Goal: Obtain resource: Download file/media

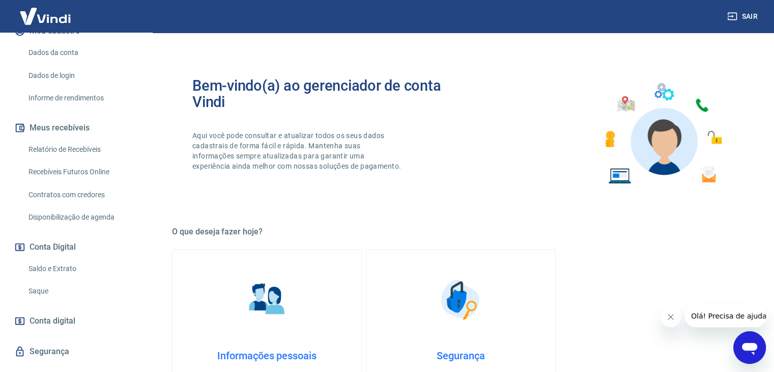
scroll to position [153, 0]
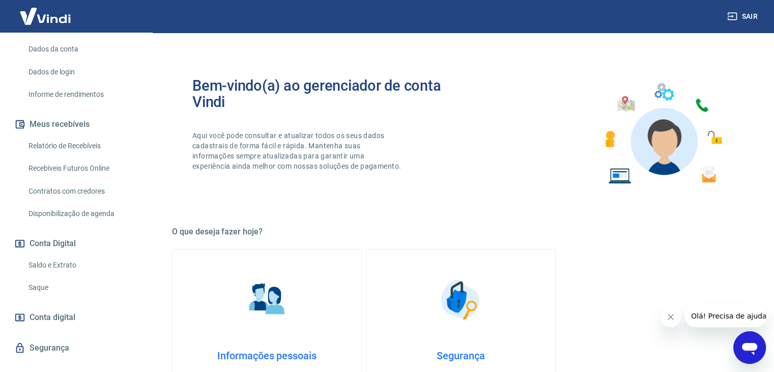
click at [66, 146] on link "Relatório de Recebíveis" at bounding box center [82, 145] width 116 height 21
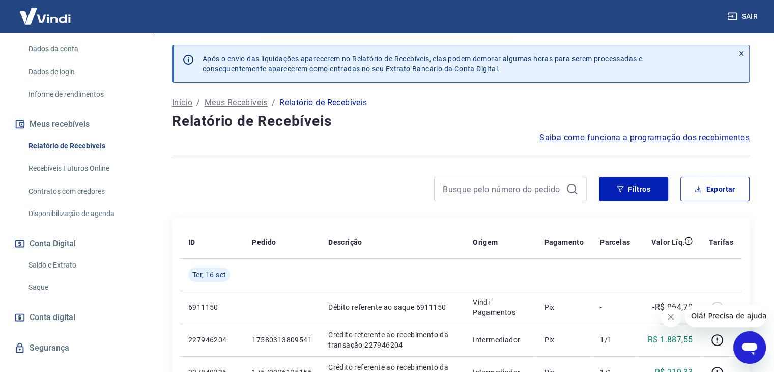
click at [742, 51] on icon at bounding box center [741, 53] width 7 height 7
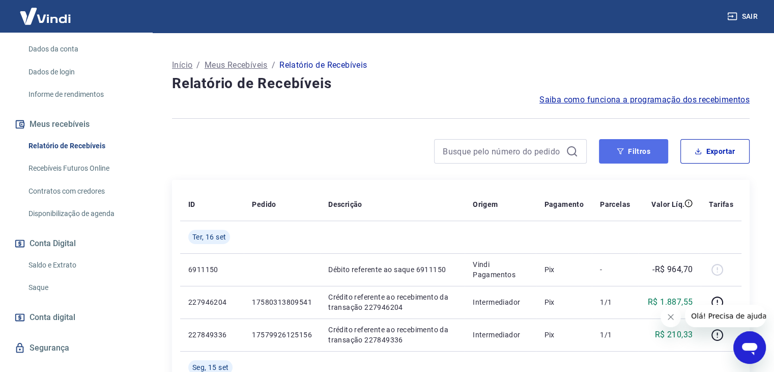
click at [623, 150] on icon "button" at bounding box center [620, 151] width 7 height 7
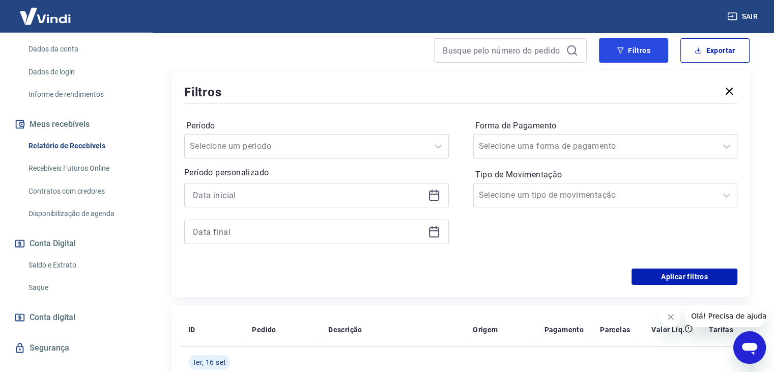
scroll to position [102, 0]
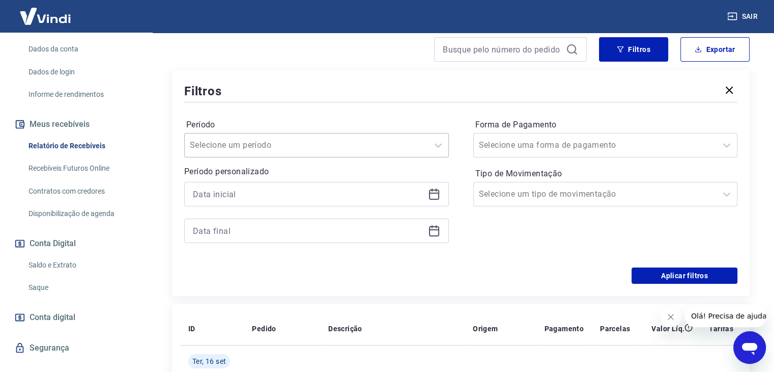
click at [361, 144] on div at bounding box center [306, 145] width 233 height 14
click at [401, 115] on div "Período Selecione um período Período personalizado Forma de Pagamento Selecione…" at bounding box center [460, 185] width 553 height 163
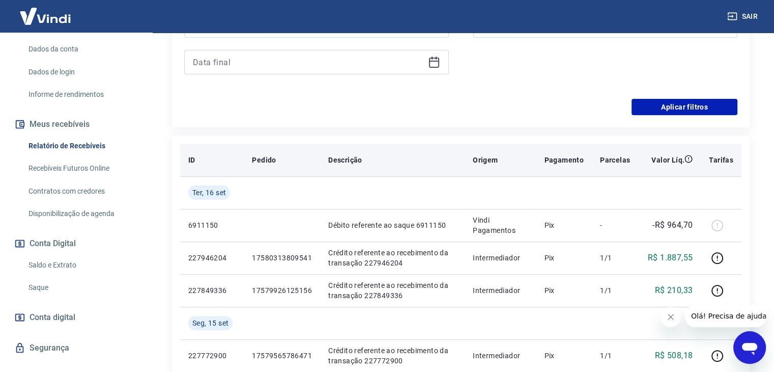
scroll to position [51, 0]
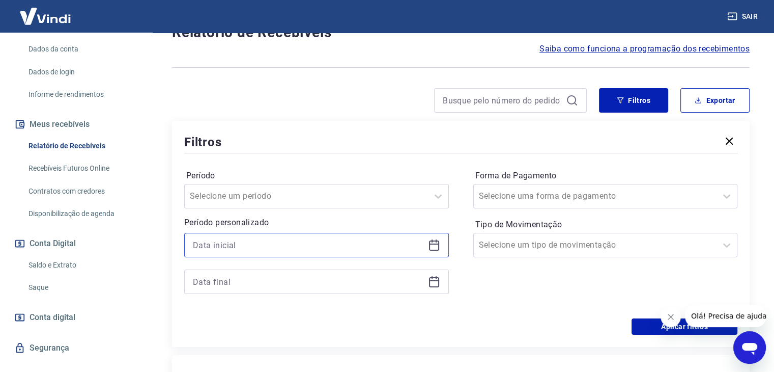
click at [279, 241] on input at bounding box center [308, 244] width 231 height 15
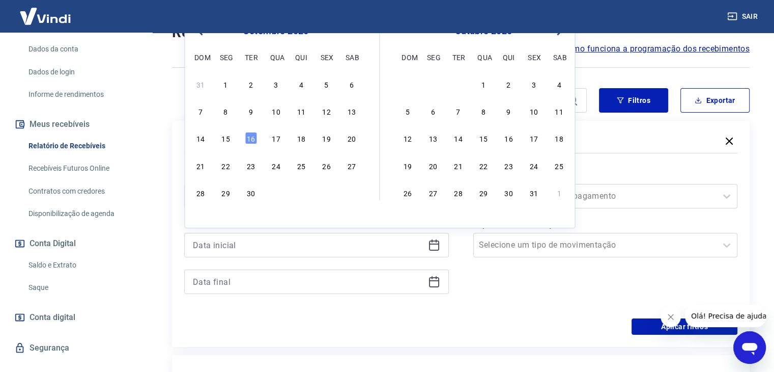
click at [277, 109] on div "10" at bounding box center [276, 111] width 12 height 12
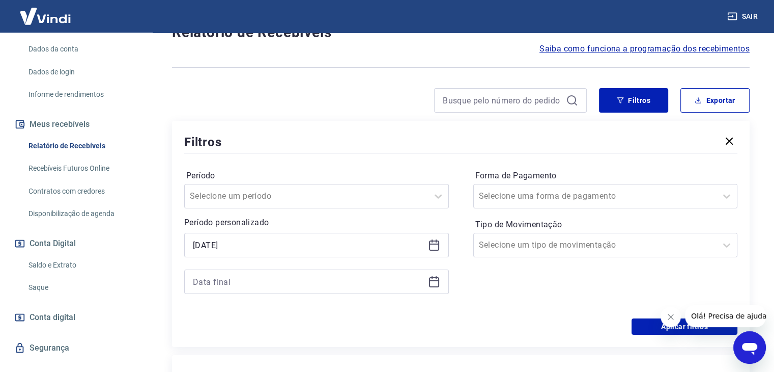
type input "10/09/2025"
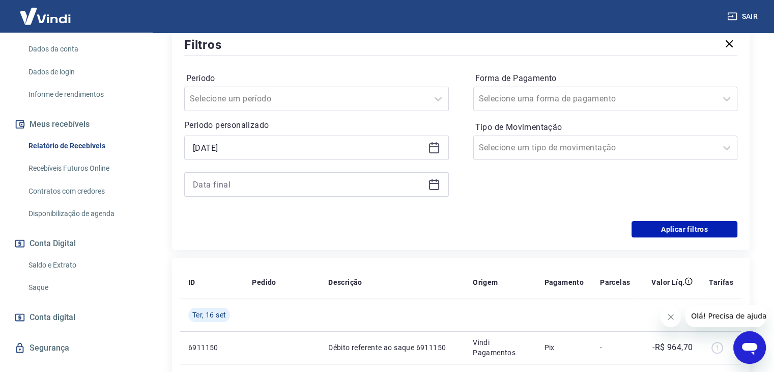
scroll to position [153, 0]
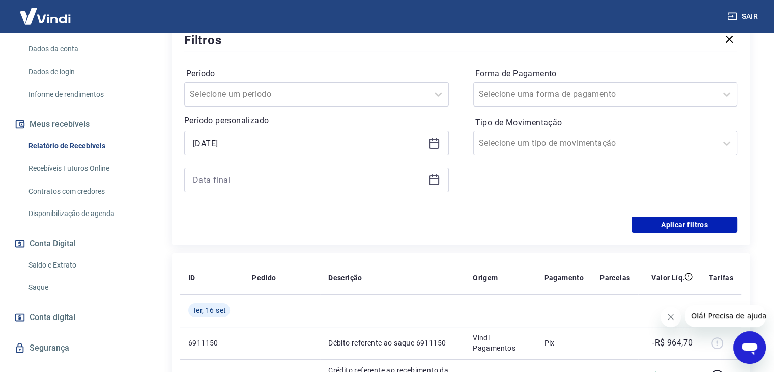
click at [431, 173] on div at bounding box center [316, 179] width 265 height 24
click at [438, 184] on icon at bounding box center [434, 180] width 10 height 10
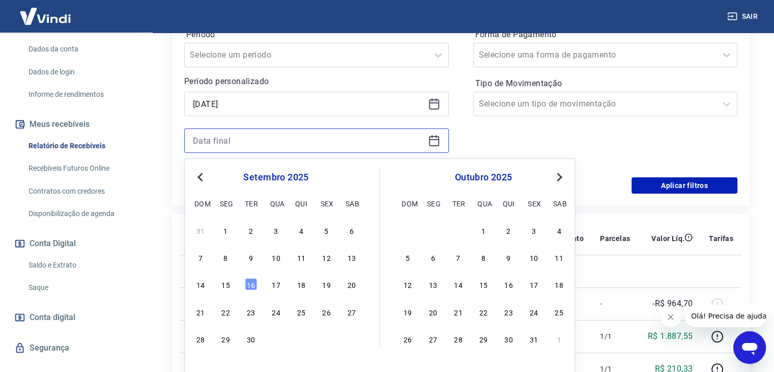
scroll to position [204, 0]
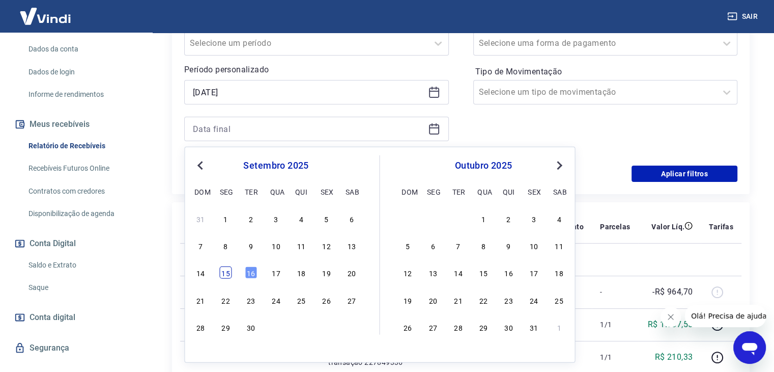
click at [226, 272] on div "15" at bounding box center [226, 272] width 12 height 12
type input "[DATE]"
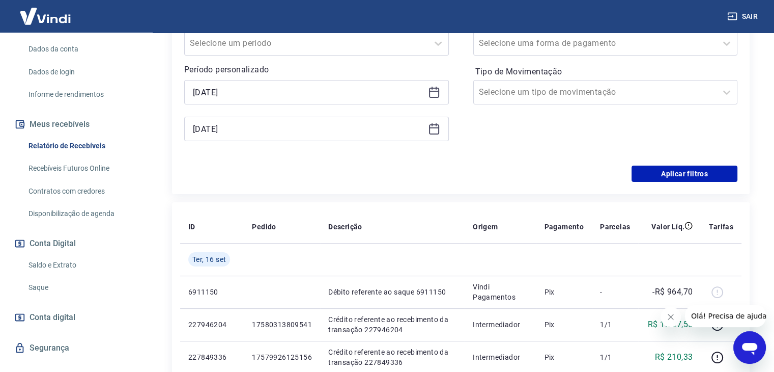
click at [423, 178] on div "Aplicar filtros" at bounding box center [460, 173] width 553 height 16
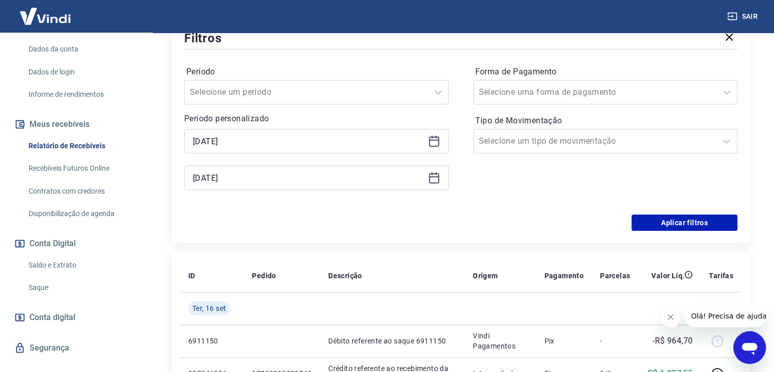
scroll to position [153, 0]
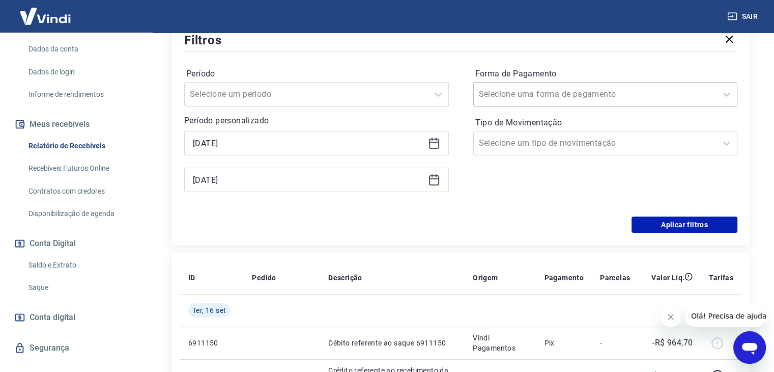
click at [565, 100] on input "Forma de Pagamento" at bounding box center [530, 94] width 103 height 12
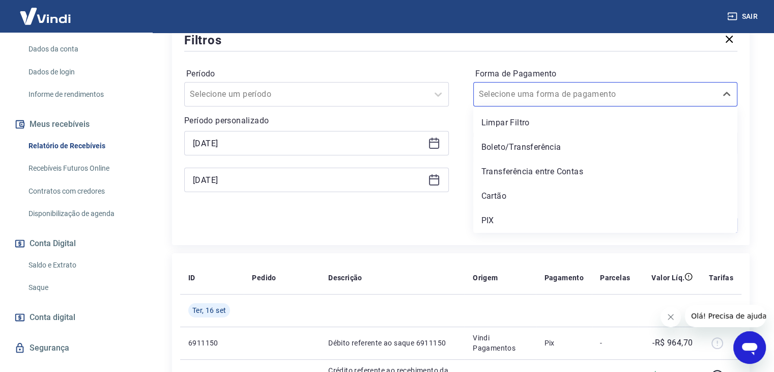
click at [354, 231] on div "Aplicar filtros" at bounding box center [460, 224] width 553 height 16
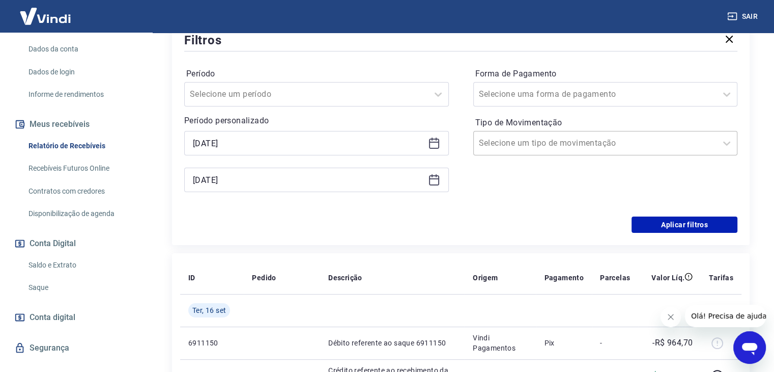
click at [621, 141] on div at bounding box center [595, 143] width 233 height 14
click at [427, 224] on div "Aplicar filtros" at bounding box center [460, 224] width 553 height 16
click at [254, 98] on input "Período" at bounding box center [241, 94] width 103 height 12
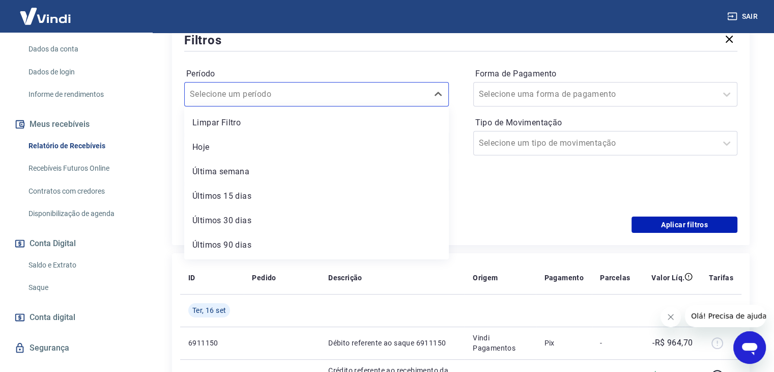
click at [509, 196] on div "Forma de Pagamento Selecione uma forma de pagamento Tipo de Movimentação Seleci…" at bounding box center [605, 135] width 265 height 138
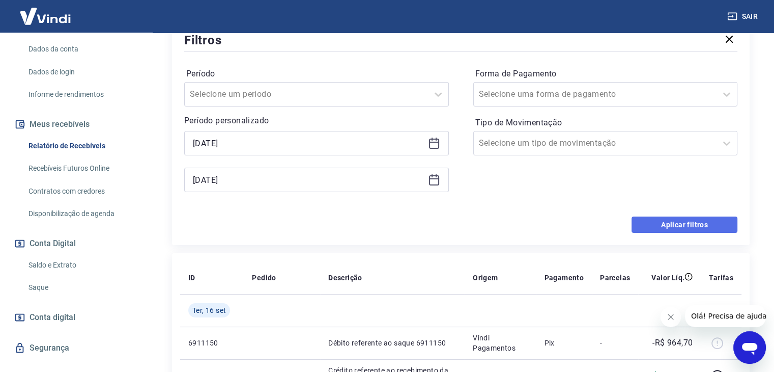
click at [670, 219] on button "Aplicar filtros" at bounding box center [685, 224] width 106 height 16
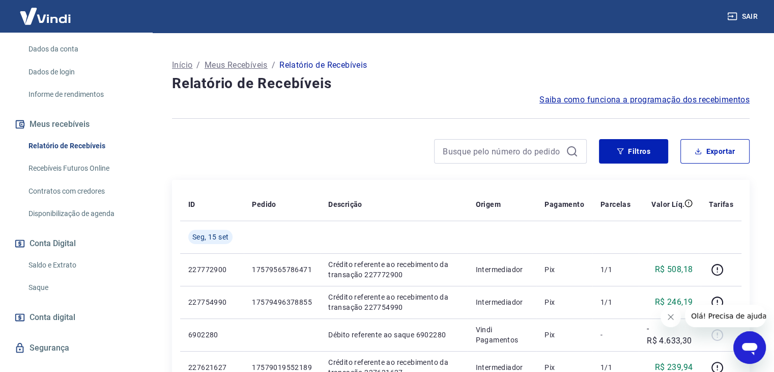
click at [717, 52] on div at bounding box center [461, 51] width 578 height 12
click at [725, 149] on button "Exportar" at bounding box center [715, 151] width 69 height 24
type input "10/09/2025"
type input "[DATE]"
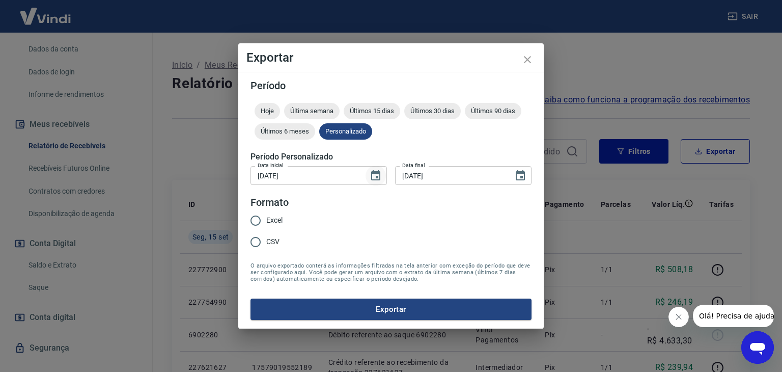
click at [378, 175] on icon "Choose date, selected date is 10 de set de 2025" at bounding box center [376, 176] width 12 height 12
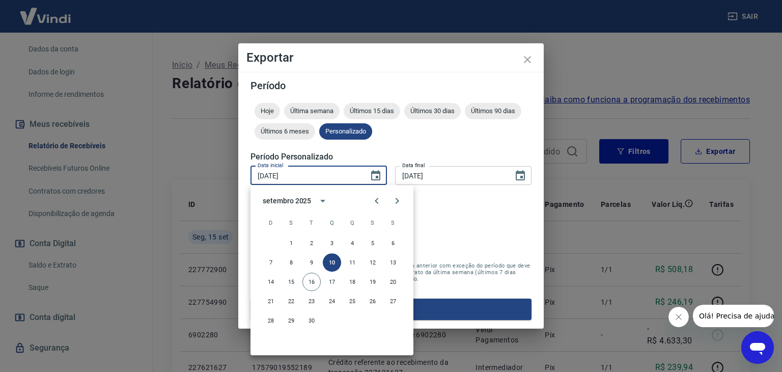
click at [472, 235] on form "Período Hoje Última semana Últimos 15 dias Últimos 30 dias Últimos 90 dias Últi…" at bounding box center [390, 199] width 281 height 239
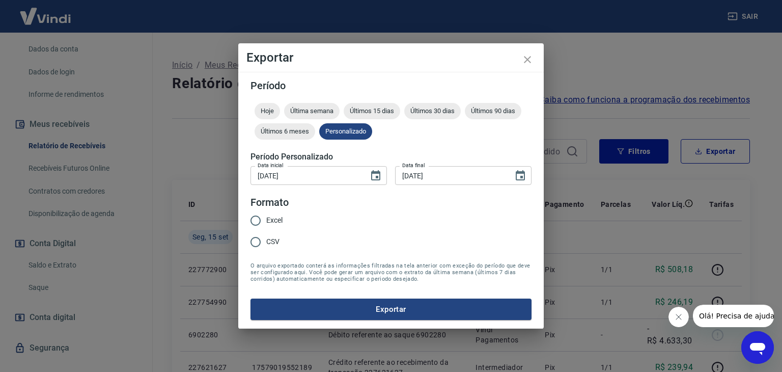
click at [254, 222] on input "Excel" at bounding box center [255, 220] width 21 height 21
radio input "true"
click at [389, 310] on button "Exportar" at bounding box center [390, 308] width 281 height 21
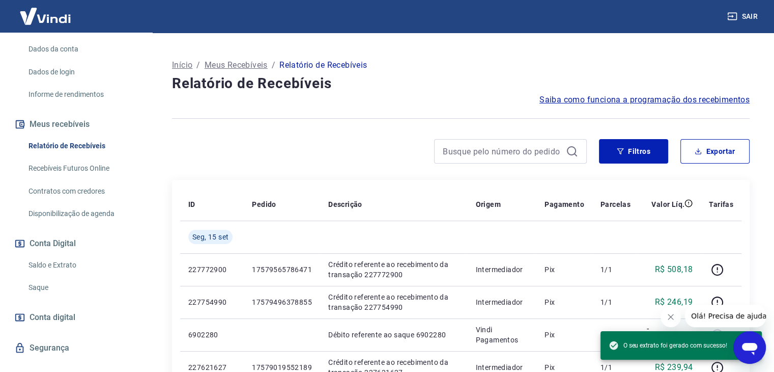
click at [438, 73] on h4 "Relatório de Recebíveis" at bounding box center [461, 83] width 578 height 20
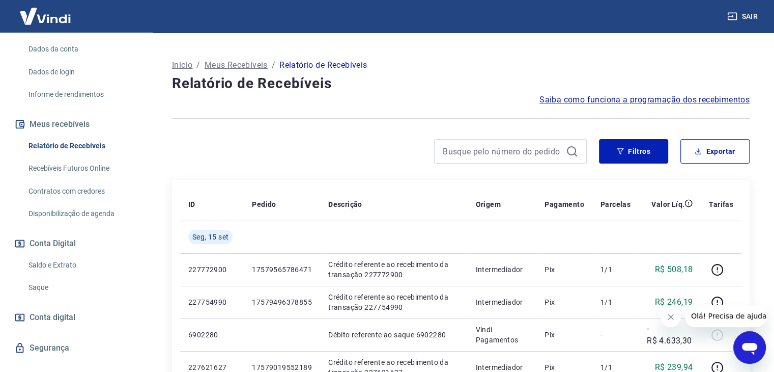
click at [724, 57] on div "Início / Meus Recebíveis / Relatório de Recebíveis" at bounding box center [461, 65] width 578 height 16
click at [383, 84] on h4 "Relatório de Recebíveis" at bounding box center [461, 83] width 578 height 20
click at [747, 15] on button "Sair" at bounding box center [743, 16] width 37 height 19
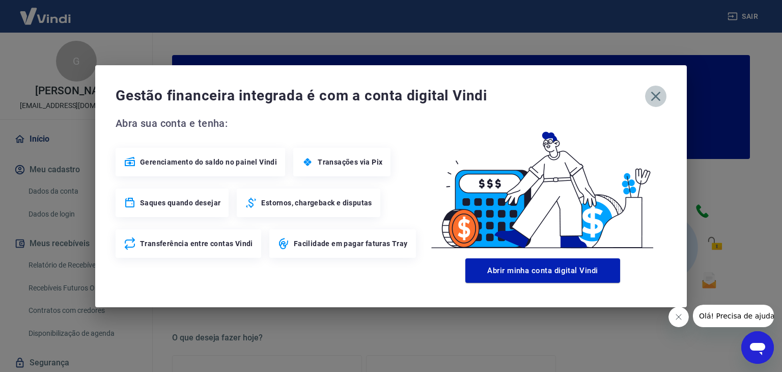
click at [656, 94] on icon "button" at bounding box center [656, 96] width 10 height 10
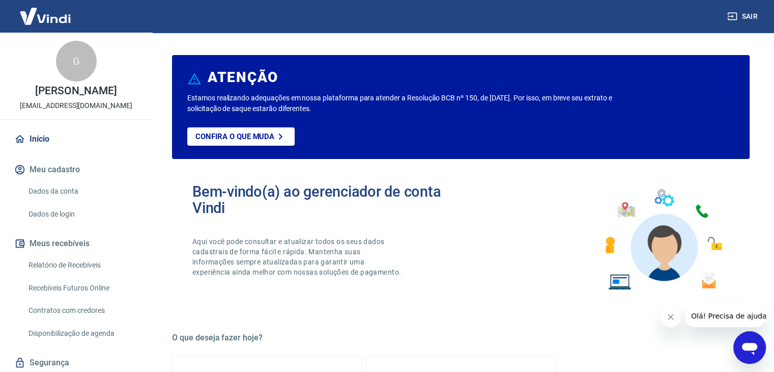
drag, startPoint x: 47, startPoint y: 264, endPoint x: 11, endPoint y: 273, distance: 36.8
click at [47, 264] on link "Relatório de Recebíveis" at bounding box center [82, 265] width 116 height 21
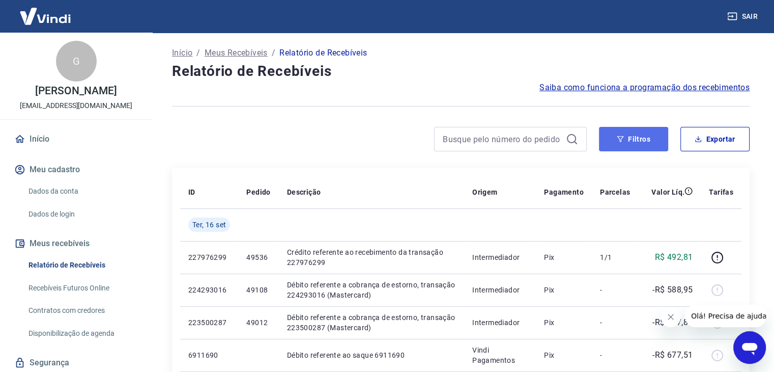
click at [621, 139] on icon "button" at bounding box center [620, 139] width 7 height 6
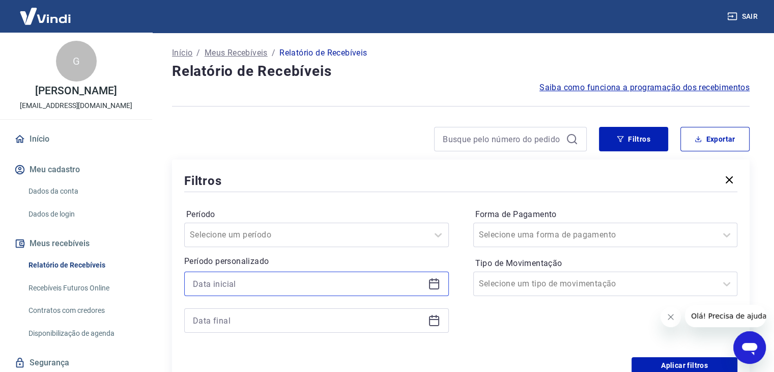
click at [298, 281] on input at bounding box center [308, 283] width 231 height 15
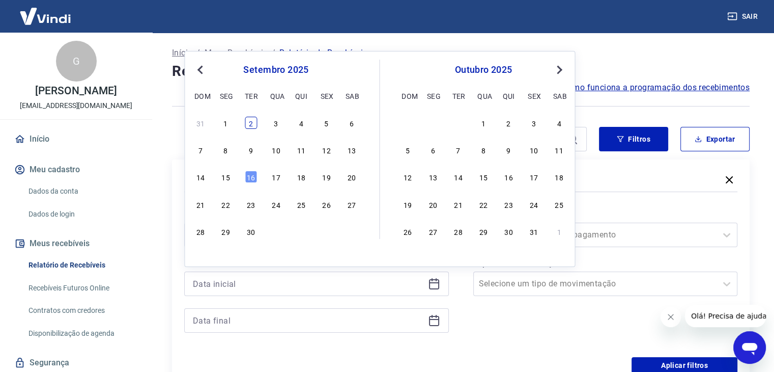
click at [248, 121] on div "2" at bounding box center [251, 123] width 12 height 12
type input "02/09/2025"
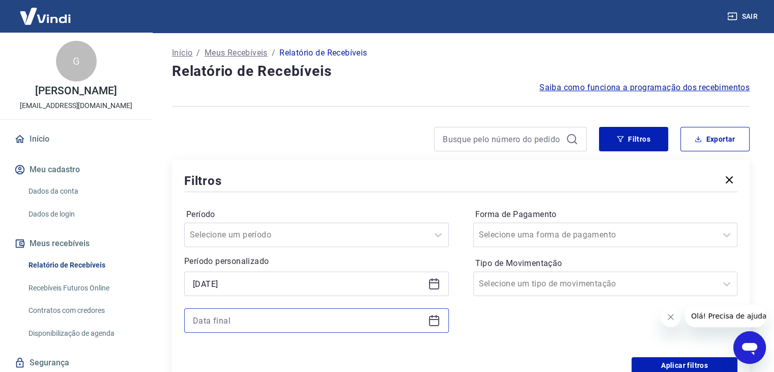
click at [265, 321] on input at bounding box center [308, 320] width 231 height 15
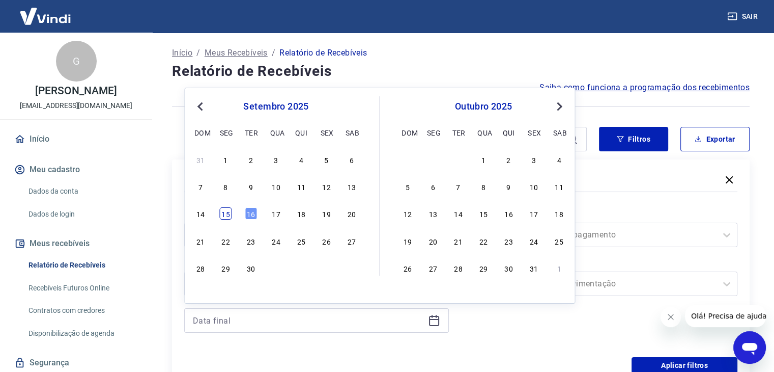
click at [223, 214] on div "15" at bounding box center [226, 213] width 12 height 12
type input "[DATE]"
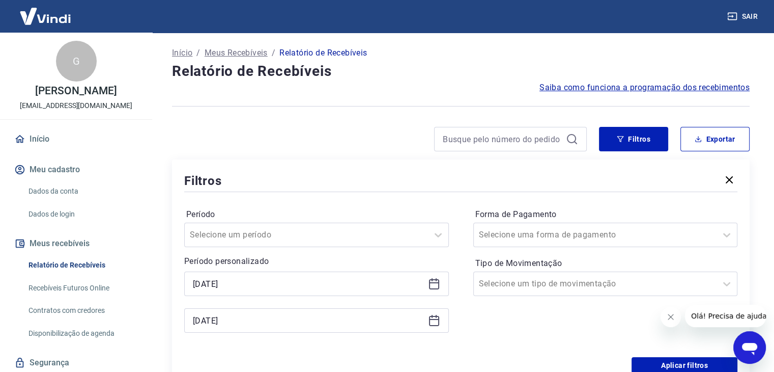
click at [550, 327] on div "Forma de Pagamento Selecione uma forma de pagamento Tipo de Movimentação Seleci…" at bounding box center [605, 275] width 265 height 138
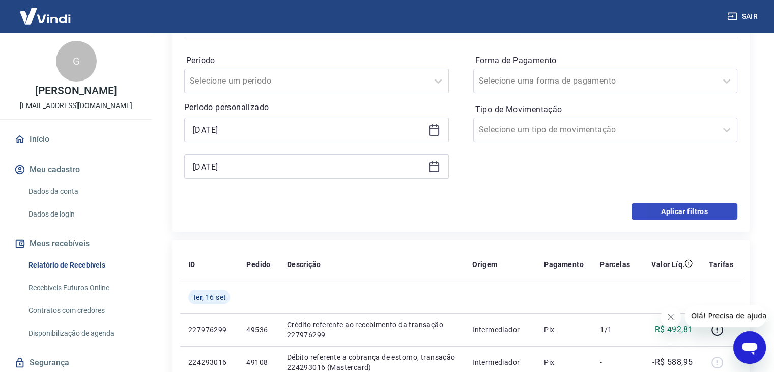
scroll to position [153, 0]
click at [687, 213] on button "Aplicar filtros" at bounding box center [685, 212] width 106 height 16
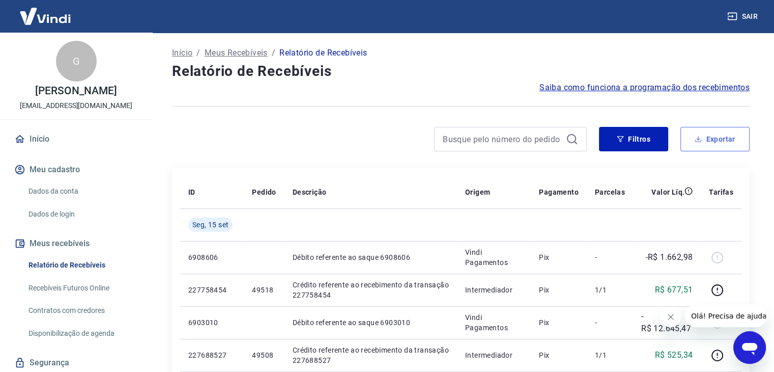
click at [727, 139] on button "Exportar" at bounding box center [715, 139] width 69 height 24
type input "02/09/2025"
type input "[DATE]"
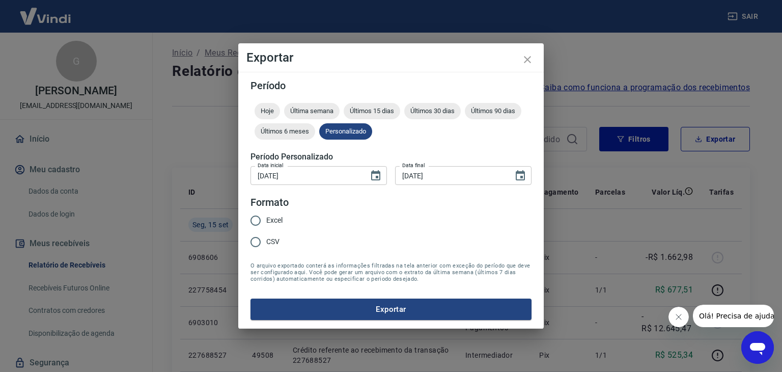
click at [255, 218] on input "Excel" at bounding box center [255, 220] width 21 height 21
radio input "true"
drag, startPoint x: 392, startPoint y: 306, endPoint x: 55, endPoint y: 335, distance: 338.8
click at [392, 306] on button "Exportar" at bounding box center [390, 308] width 281 height 21
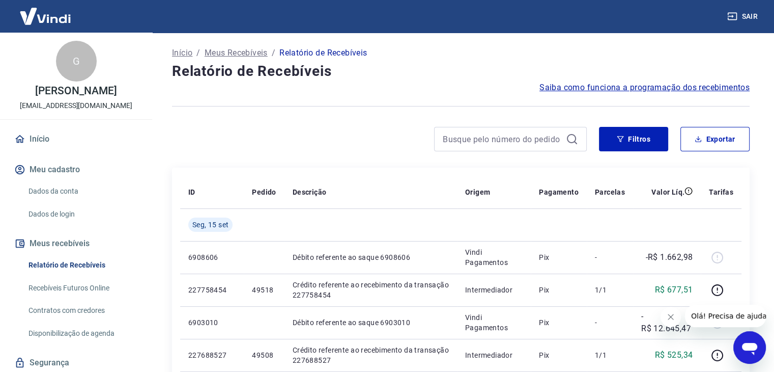
click at [474, 79] on h4 "Relatório de Recebíveis" at bounding box center [461, 71] width 578 height 20
click at [725, 53] on div "Início / Meus Recebíveis / Relatório de Recebíveis" at bounding box center [461, 53] width 578 height 16
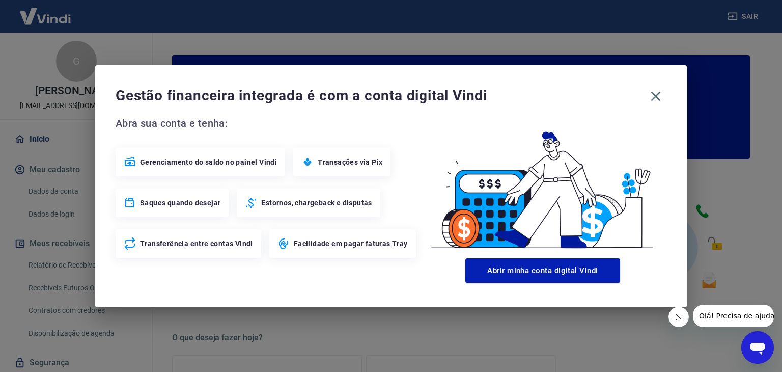
drag, startPoint x: 657, startPoint y: 95, endPoint x: 706, endPoint y: 55, distance: 62.3
click at [657, 94] on icon "button" at bounding box center [656, 96] width 10 height 10
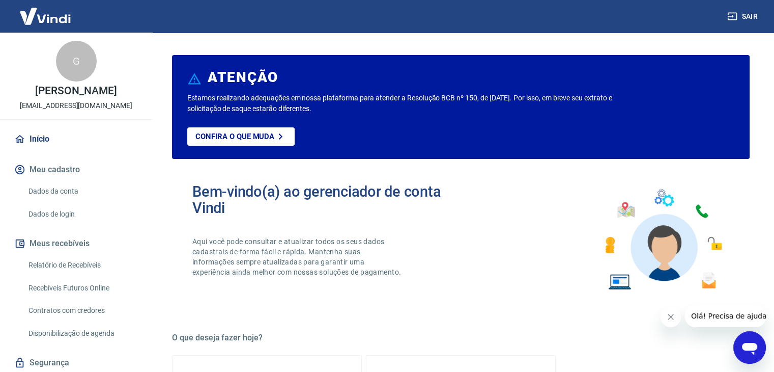
click at [743, 15] on button "Sair" at bounding box center [743, 16] width 37 height 19
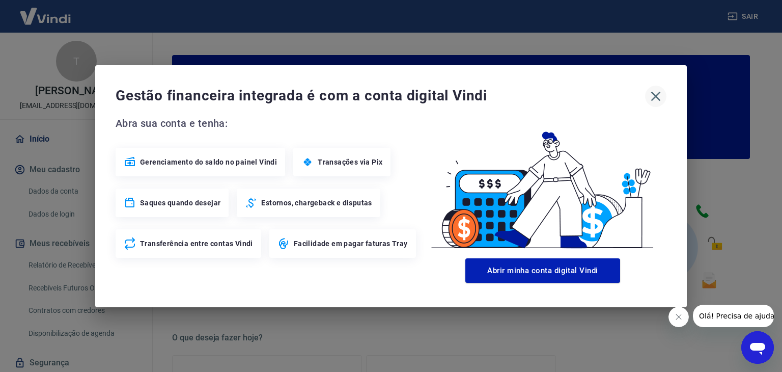
click at [656, 95] on icon "button" at bounding box center [656, 96] width 10 height 10
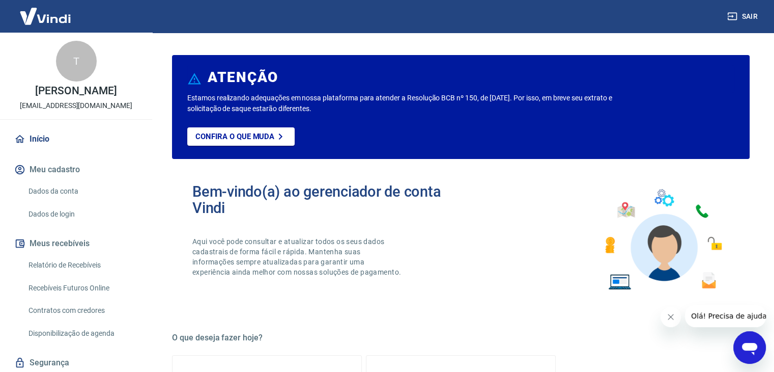
click at [58, 259] on link "Relatório de Recebíveis" at bounding box center [82, 265] width 116 height 21
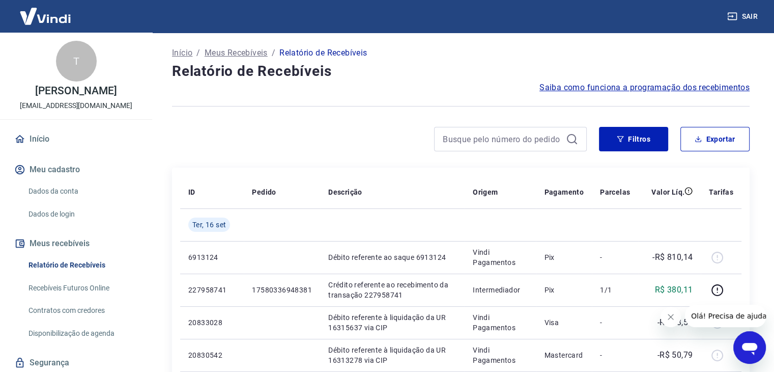
click at [314, 113] on div at bounding box center [461, 106] width 578 height 25
click at [630, 128] on button "Filtros" at bounding box center [633, 139] width 69 height 24
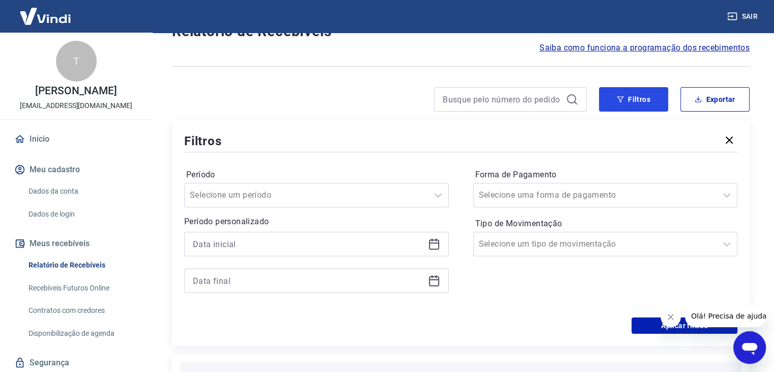
scroll to position [204, 0]
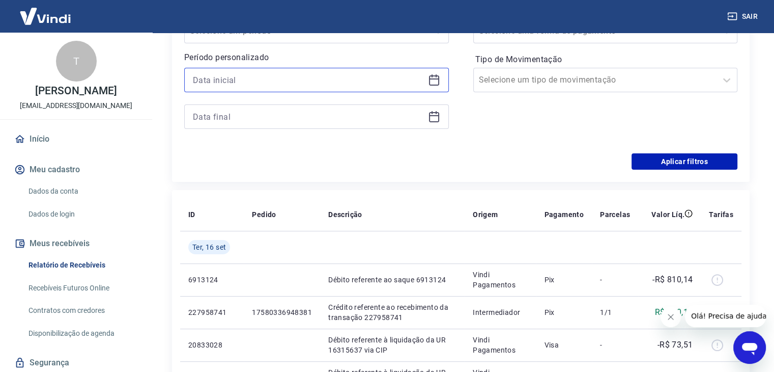
click at [244, 81] on input at bounding box center [308, 79] width 231 height 15
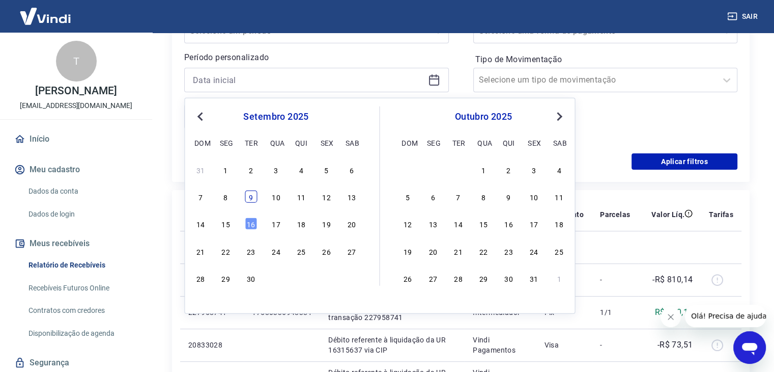
click at [246, 197] on div "9" at bounding box center [251, 196] width 12 height 12
type input "[DATE]"
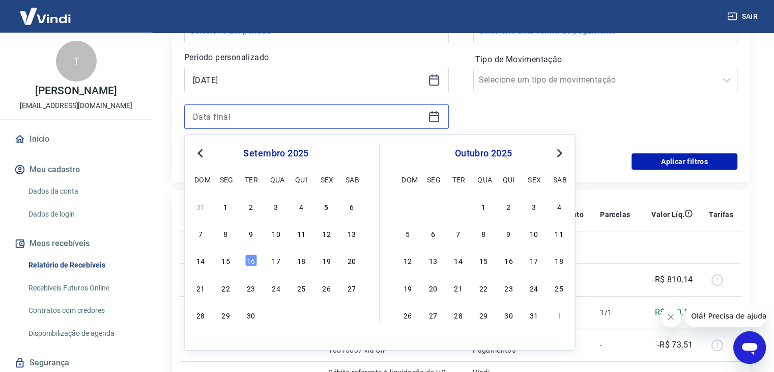
click at [234, 117] on input at bounding box center [308, 116] width 231 height 15
click at [223, 262] on div "15" at bounding box center [226, 260] width 12 height 12
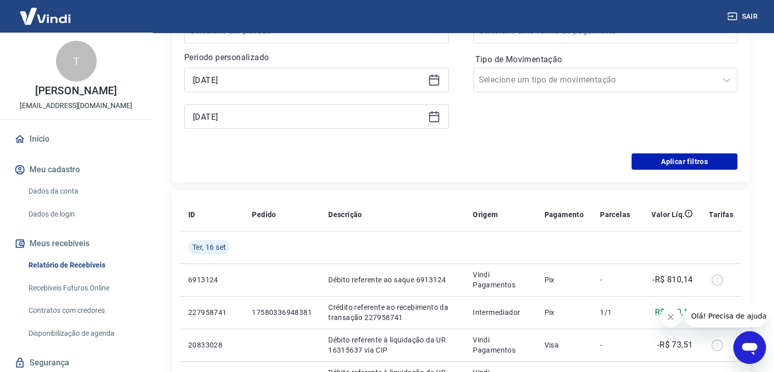
type input "[DATE]"
click at [526, 129] on div "Forma de Pagamento Selecione uma forma de pagamento Tipo de Movimentação Seleci…" at bounding box center [605, 72] width 265 height 138
click at [662, 160] on button "Aplicar filtros" at bounding box center [685, 161] width 106 height 16
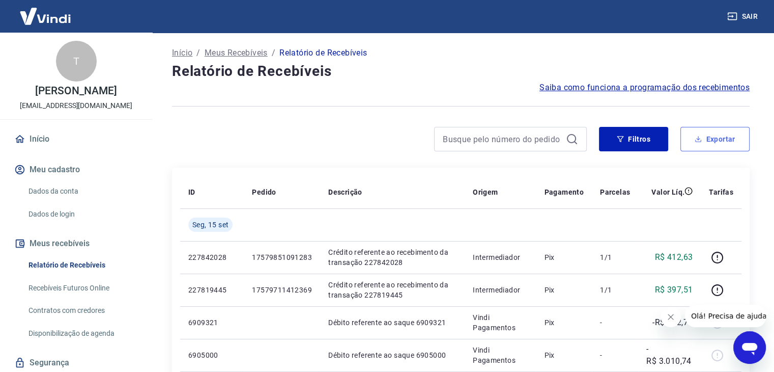
click at [709, 137] on button "Exportar" at bounding box center [715, 139] width 69 height 24
type input "[DATE]"
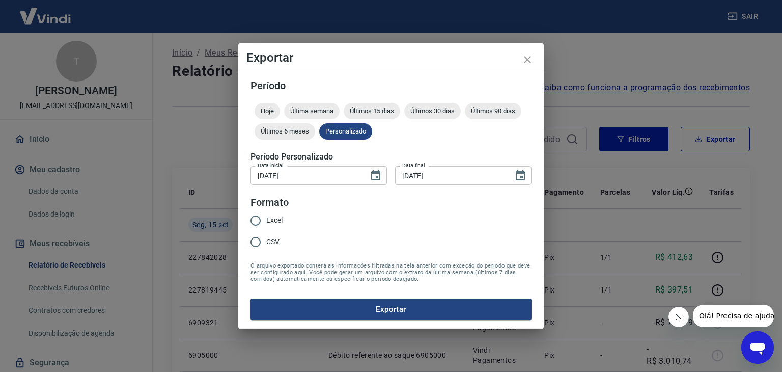
click at [255, 222] on input "Excel" at bounding box center [255, 220] width 21 height 21
radio input "true"
click at [387, 235] on form "Período Hoje Última semana Últimos 15 dias Últimos 30 dias Últimos 90 dias Últi…" at bounding box center [390, 199] width 281 height 239
click at [397, 303] on button "Exportar" at bounding box center [390, 308] width 281 height 21
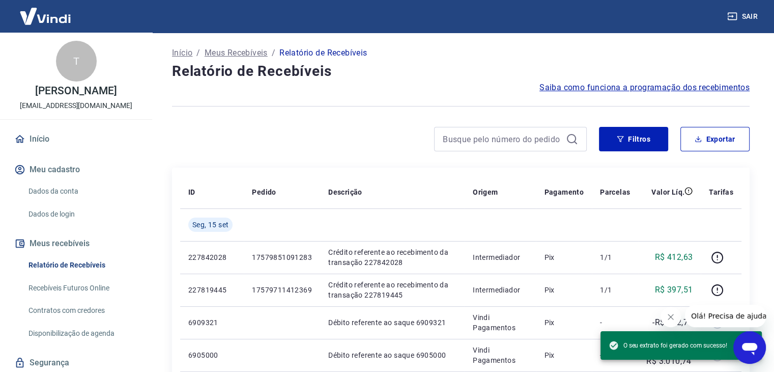
drag, startPoint x: 383, startPoint y: 21, endPoint x: 322, endPoint y: 6, distance: 62.6
click at [383, 21] on div "Sair" at bounding box center [387, 16] width 774 height 33
